Goal: Navigation & Orientation: Find specific page/section

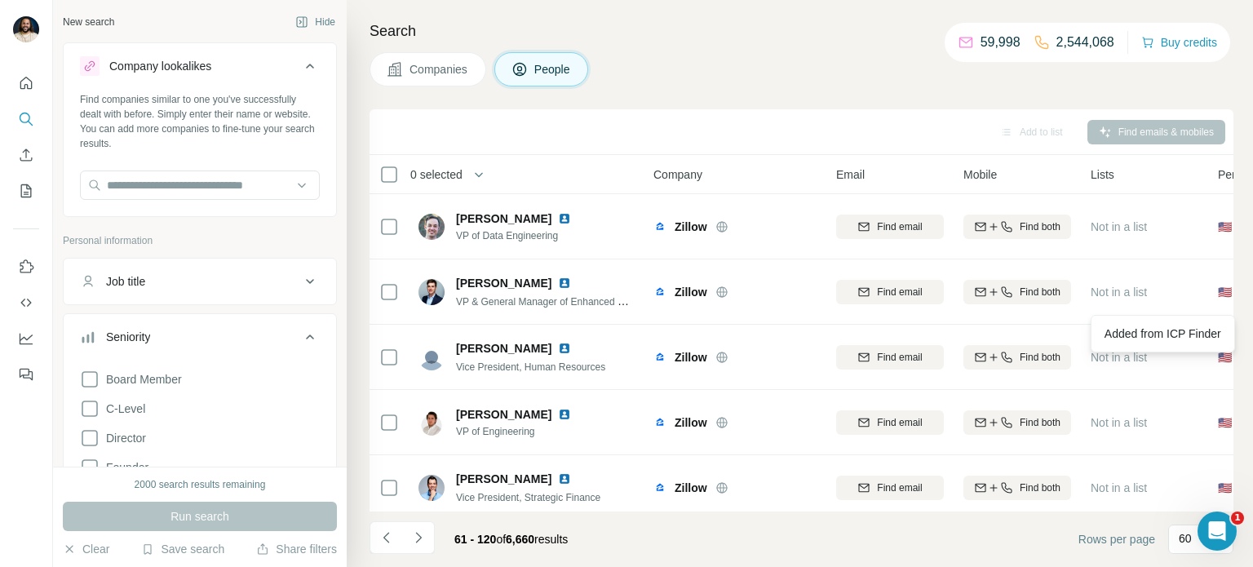
scroll to position [1296, 0]
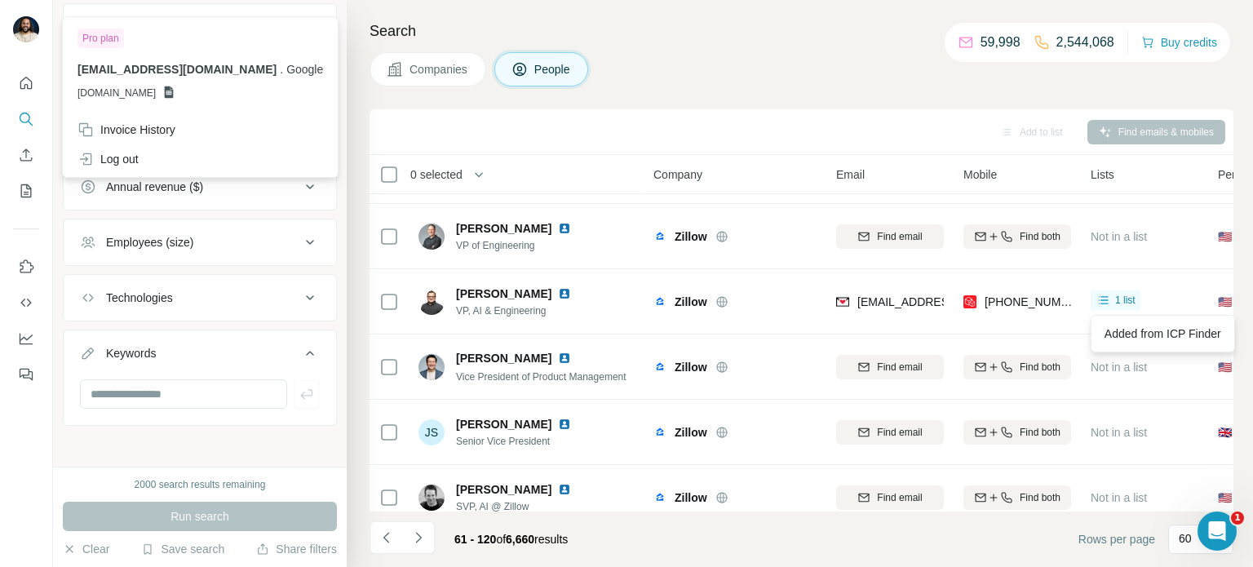
click at [16, 32] on img at bounding box center [26, 29] width 26 height 26
click at [24, 202] on button "My lists" at bounding box center [26, 190] width 26 height 29
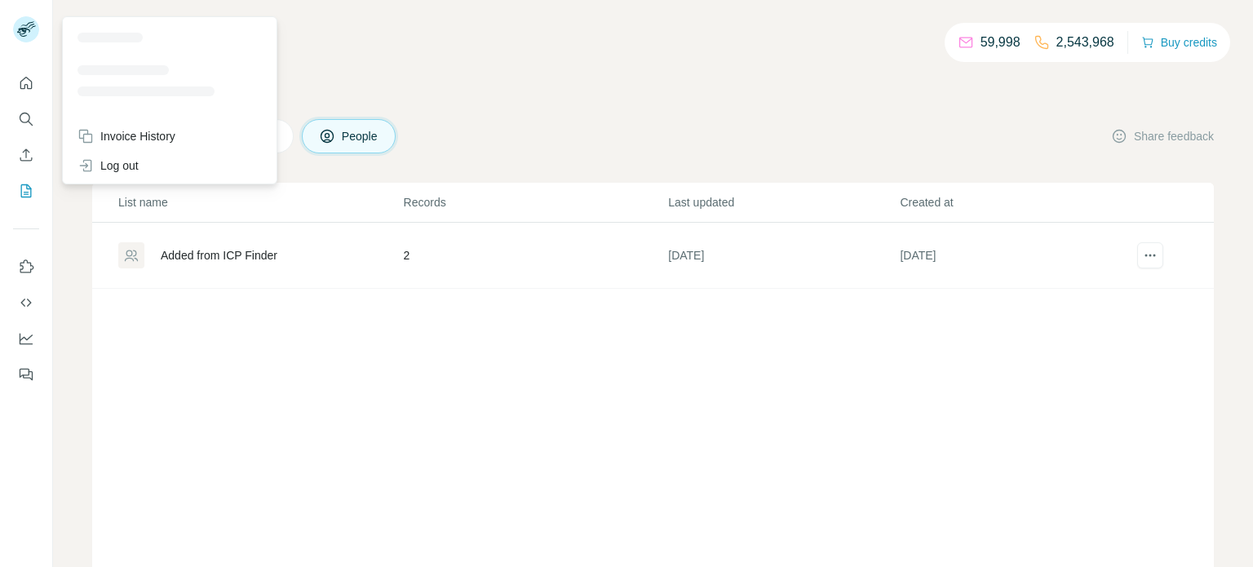
click at [23, 35] on rect at bounding box center [26, 29] width 26 height 26
